Goal: Task Accomplishment & Management: Complete application form

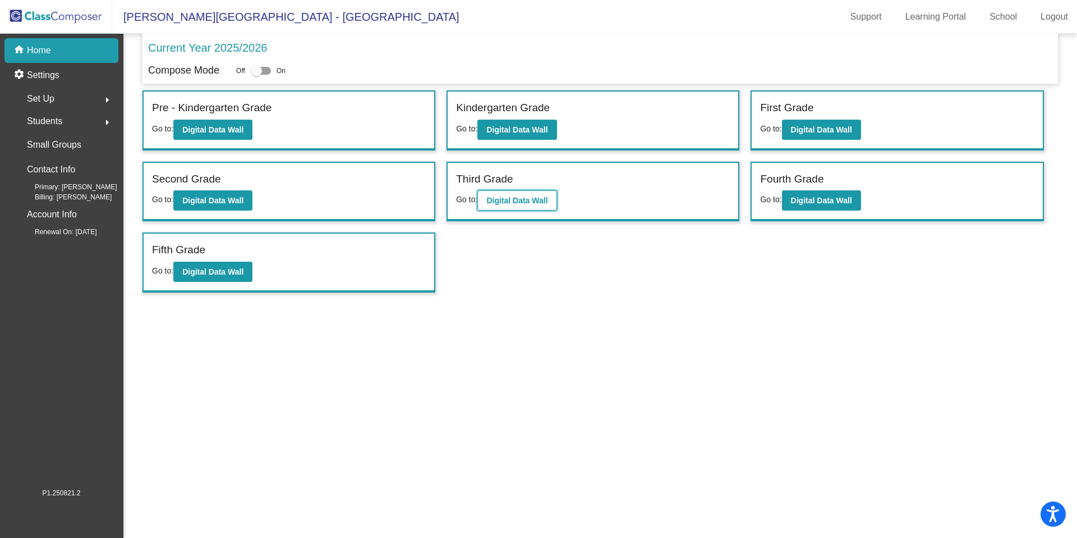
click at [528, 201] on b "Digital Data Wall" at bounding box center [516, 200] width 61 height 9
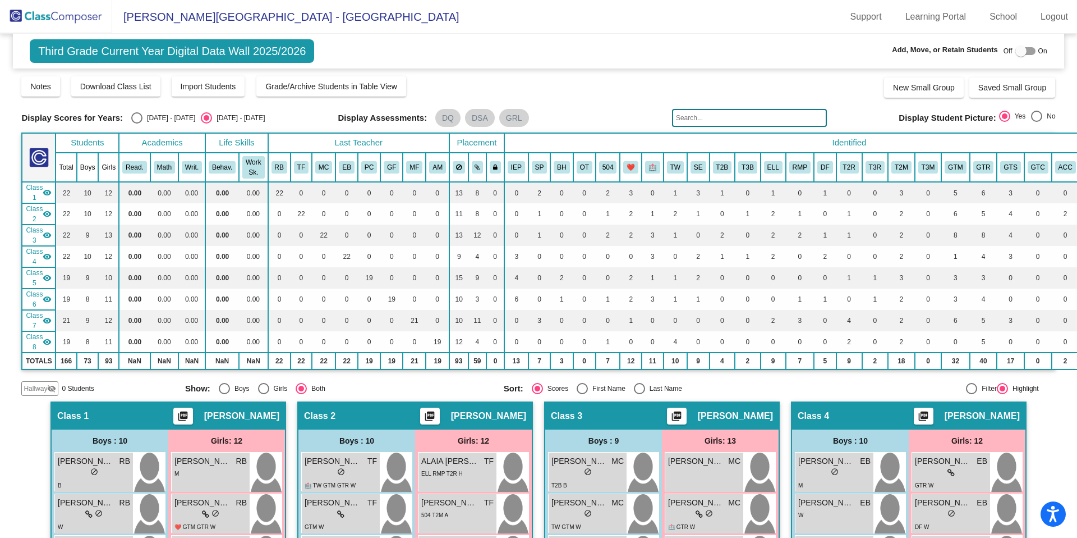
click at [1019, 52] on div at bounding box center [1021, 50] width 11 height 11
checkbox input "true"
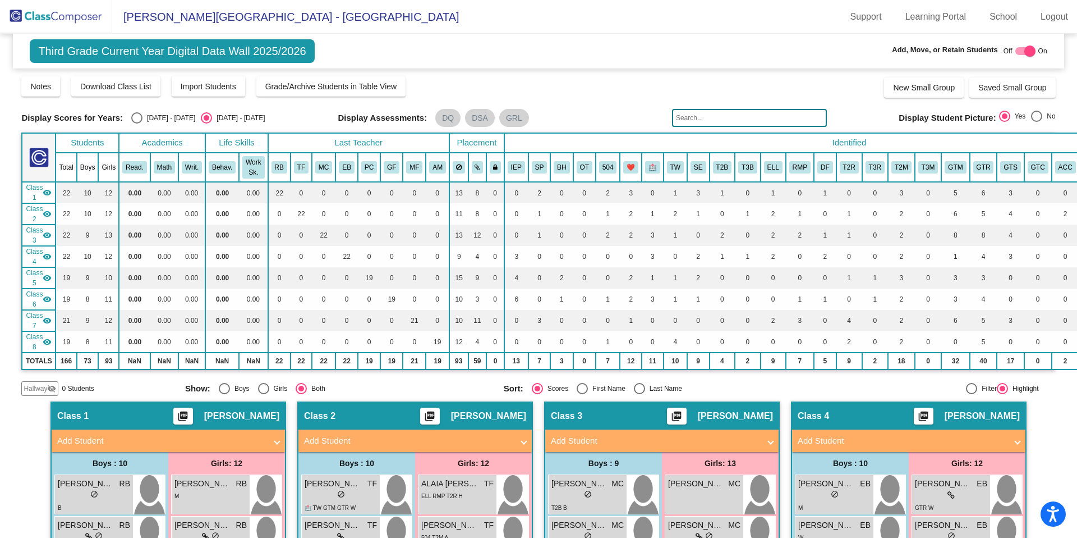
click at [29, 384] on span "Hallway" at bounding box center [36, 388] width 24 height 10
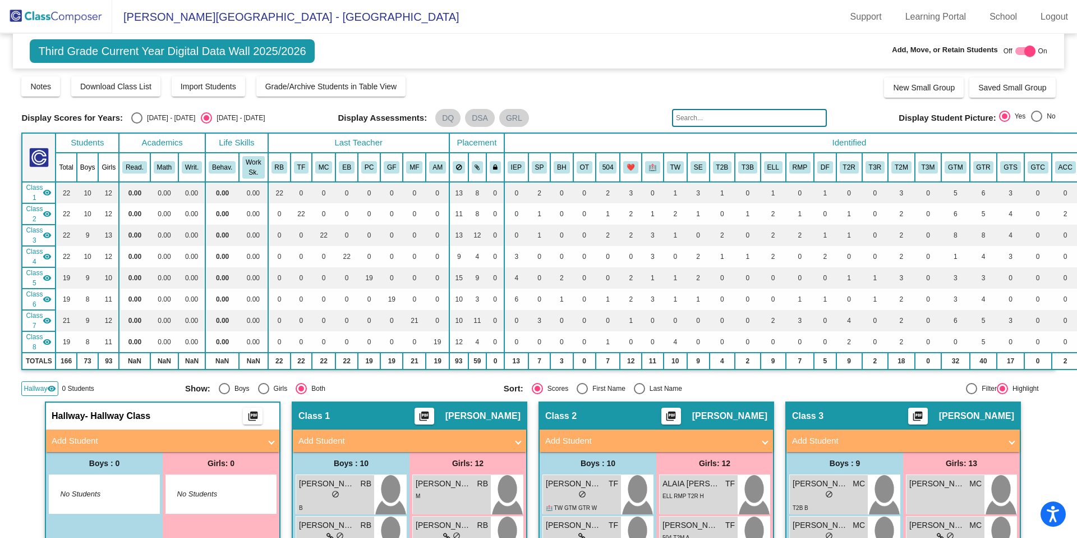
click at [82, 442] on mat-panel-title "Add Student" at bounding box center [156, 440] width 209 height 13
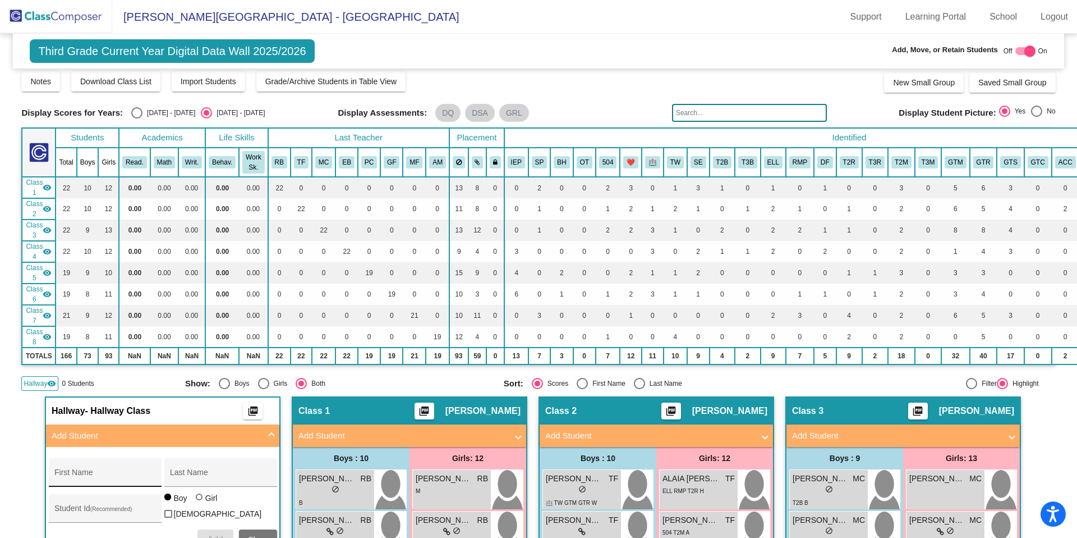
scroll to position [7, 0]
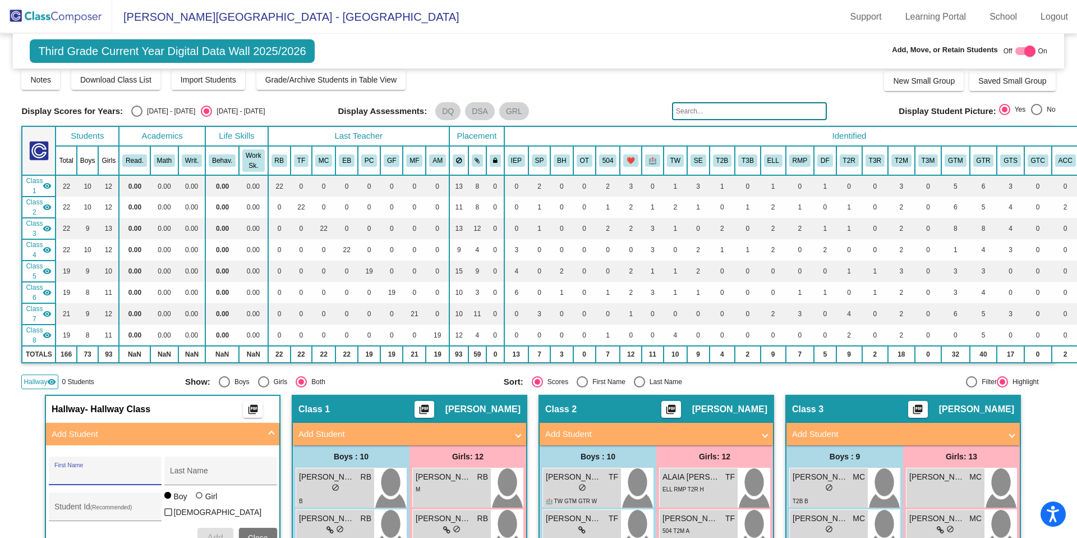
click at [98, 472] on input "First Name" at bounding box center [104, 474] width 101 height 9
type input "[PERSON_NAME]"
click at [81, 507] on input "Student Id (Recommended)" at bounding box center [104, 510] width 101 height 9
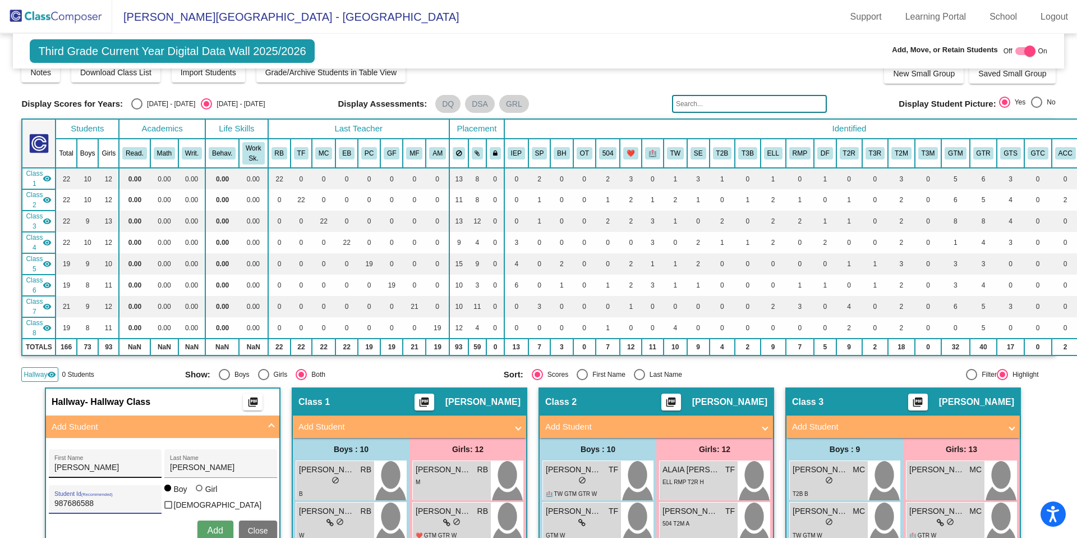
scroll to position [22, 0]
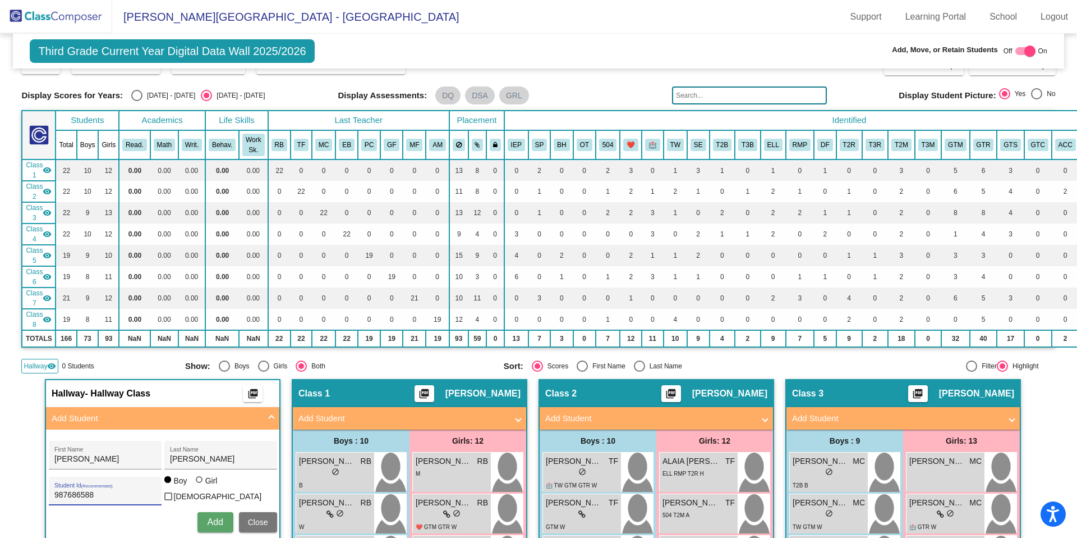
type input "987686588"
click at [207, 521] on span "Add" at bounding box center [215, 522] width 16 height 10
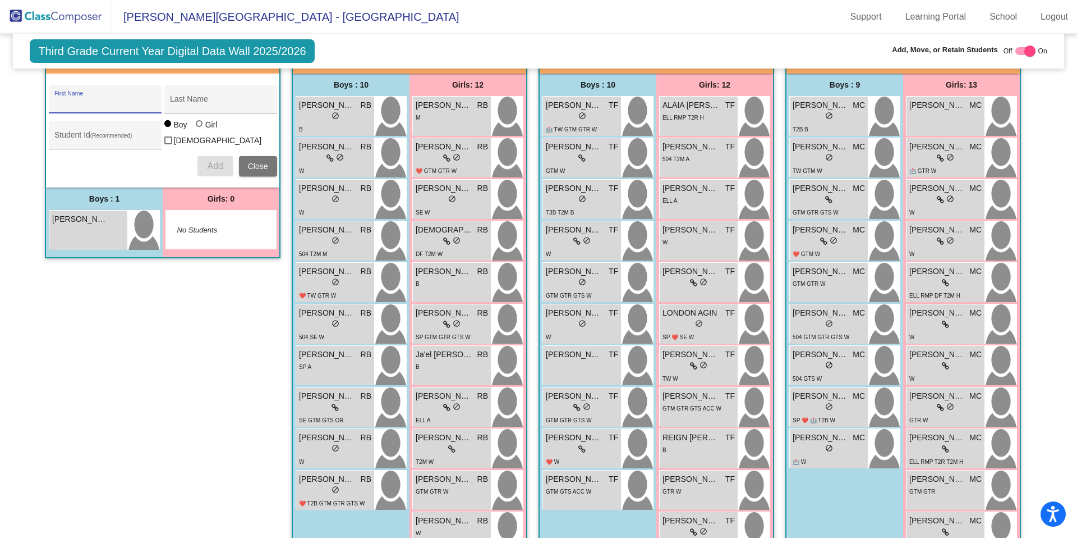
scroll to position [256, 0]
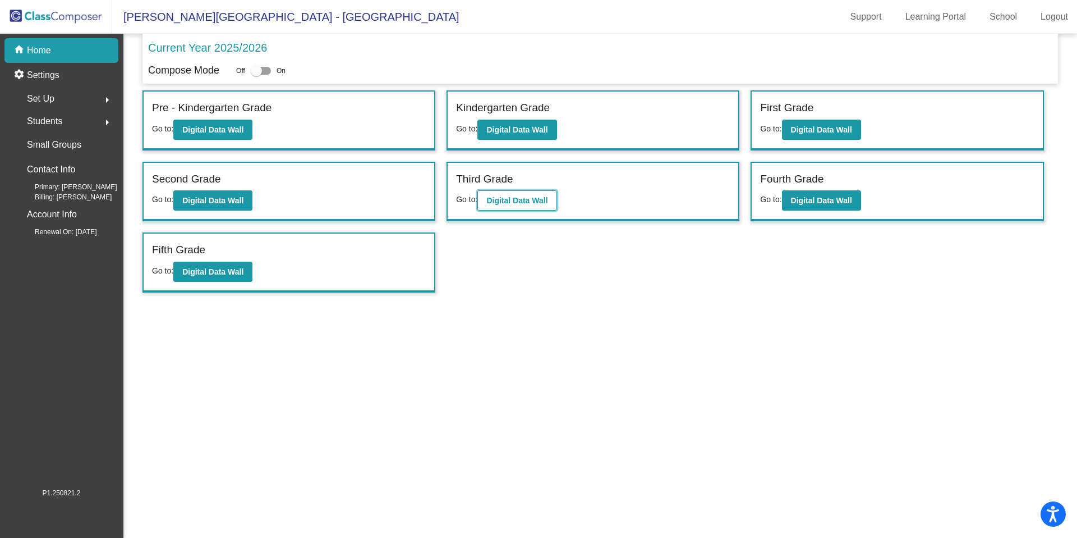
click at [511, 202] on b "Digital Data Wall" at bounding box center [516, 200] width 61 height 9
